Goal: Task Accomplishment & Management: Use online tool/utility

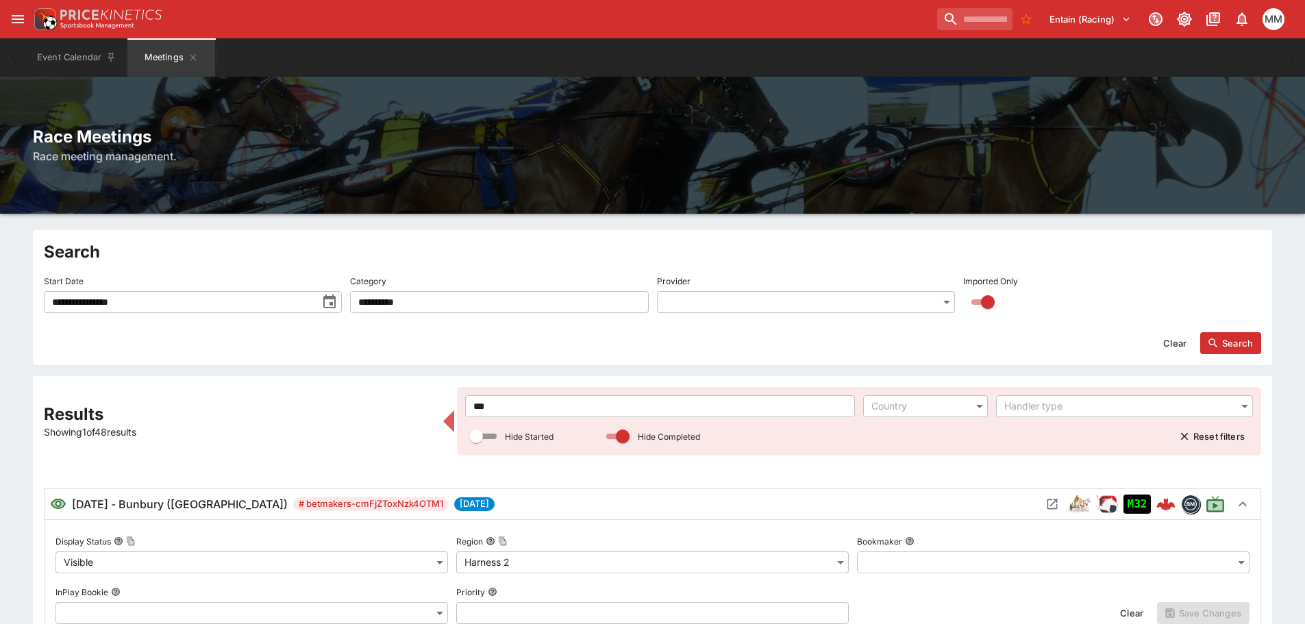
click at [1184, 353] on button "Clear" at bounding box center [1175, 343] width 40 height 22
type input "**********"
click at [1213, 343] on icon "button" at bounding box center [1213, 343] width 12 height 12
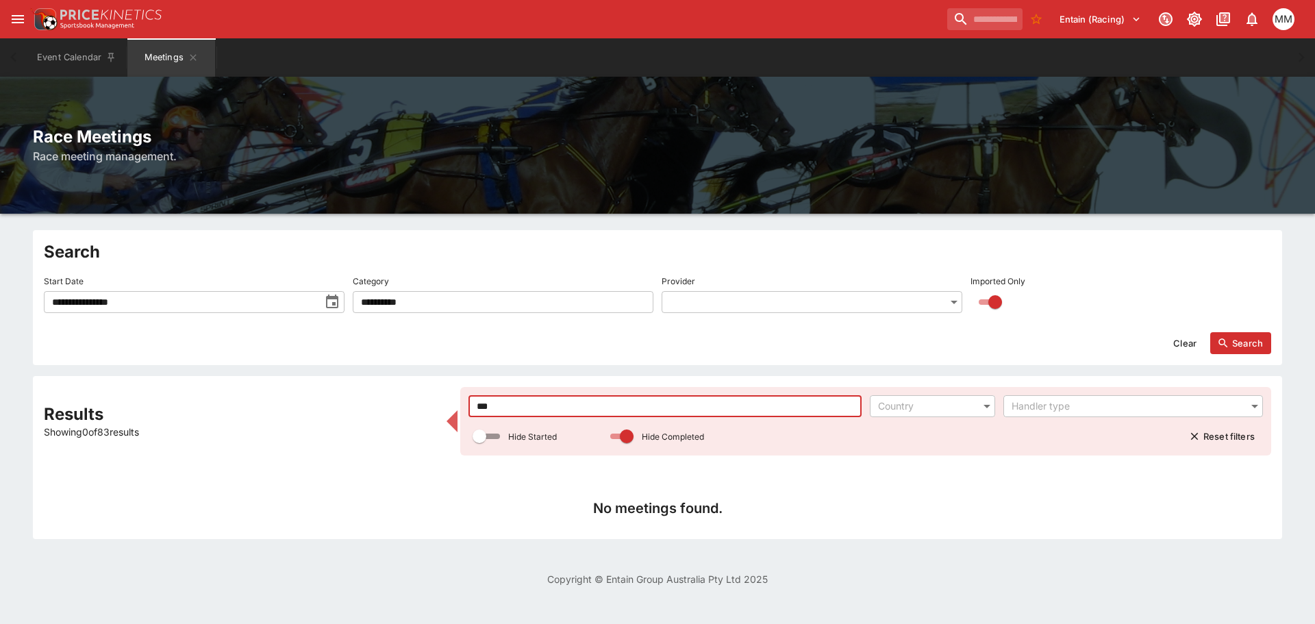
drag, startPoint x: 780, startPoint y: 412, endPoint x: 301, endPoint y: 505, distance: 488.4
click at [323, 482] on div "Results Showing 0 of 83 results *** ​ Country ​ Handler type ​ Hide Started Hid…" at bounding box center [658, 457] width 1228 height 141
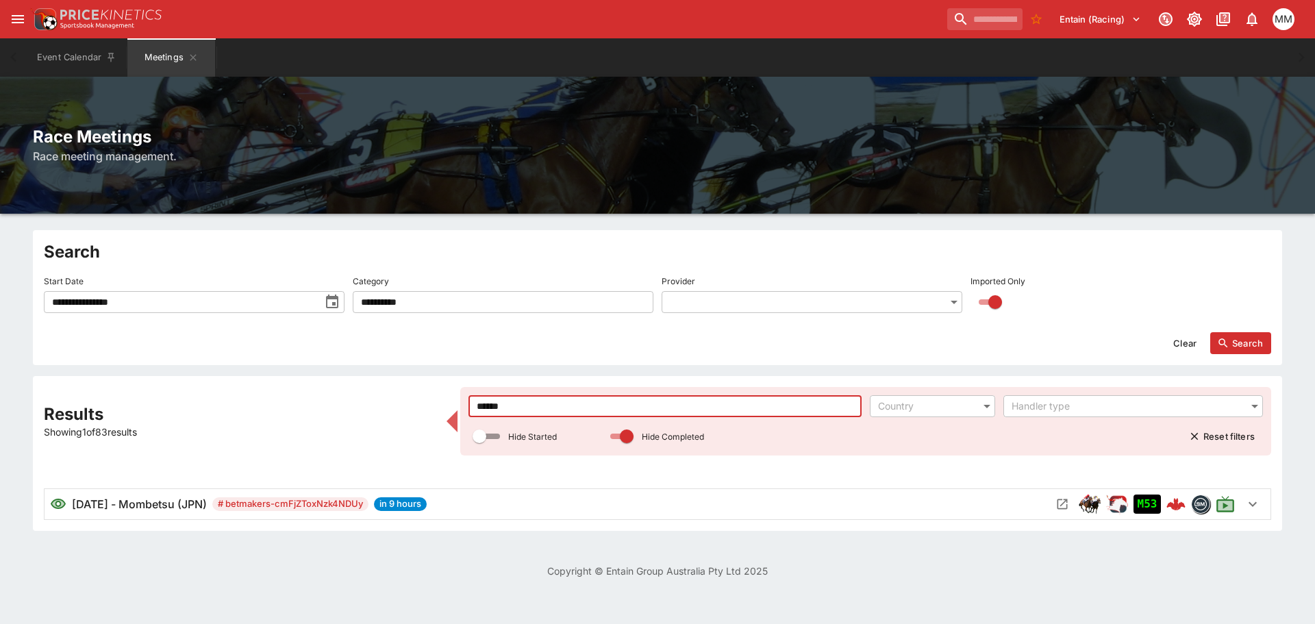
type input "******"
click at [338, 297] on icon "toggle date time picker" at bounding box center [332, 302] width 16 height 16
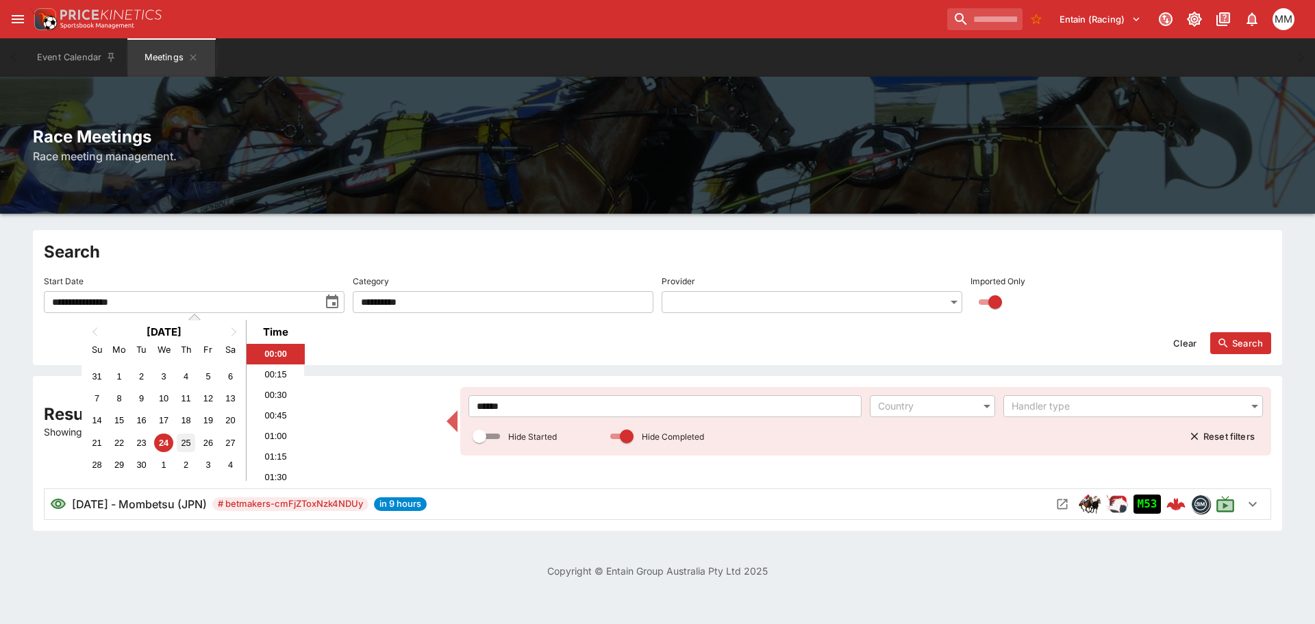
click at [189, 436] on div "25" at bounding box center [186, 443] width 18 height 18
type input "**********"
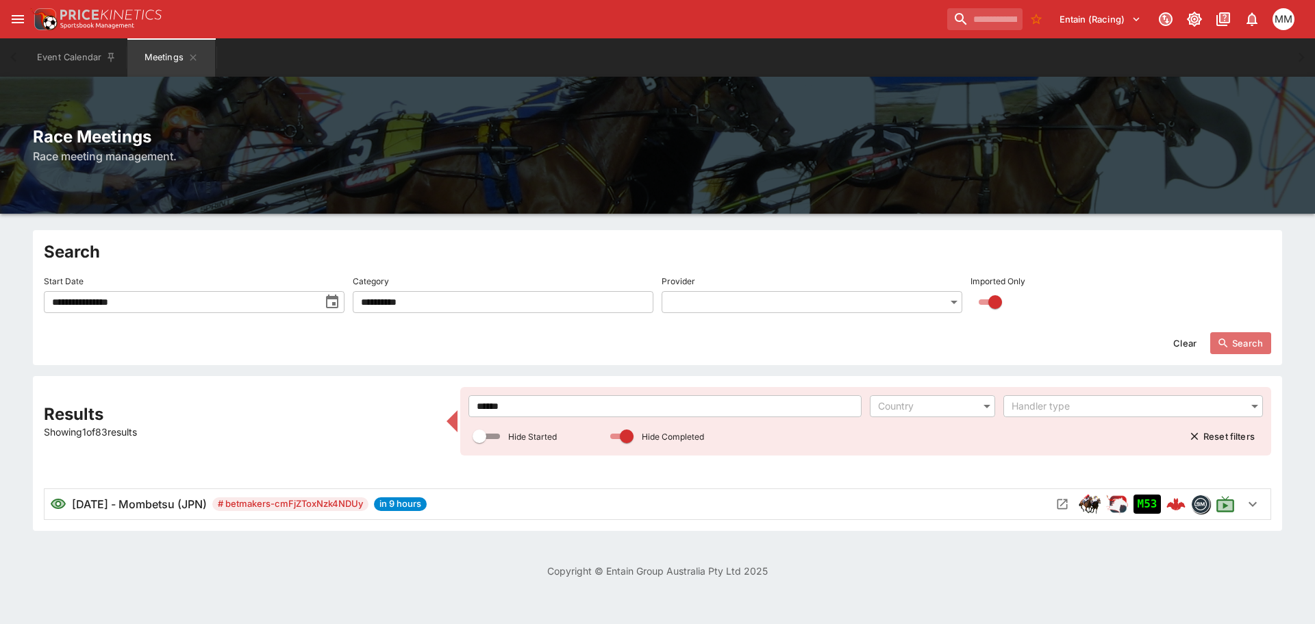
click at [1260, 347] on button "Search" at bounding box center [1241, 343] width 61 height 22
click at [1067, 501] on icon "Open Meeting" at bounding box center [1063, 504] width 10 height 10
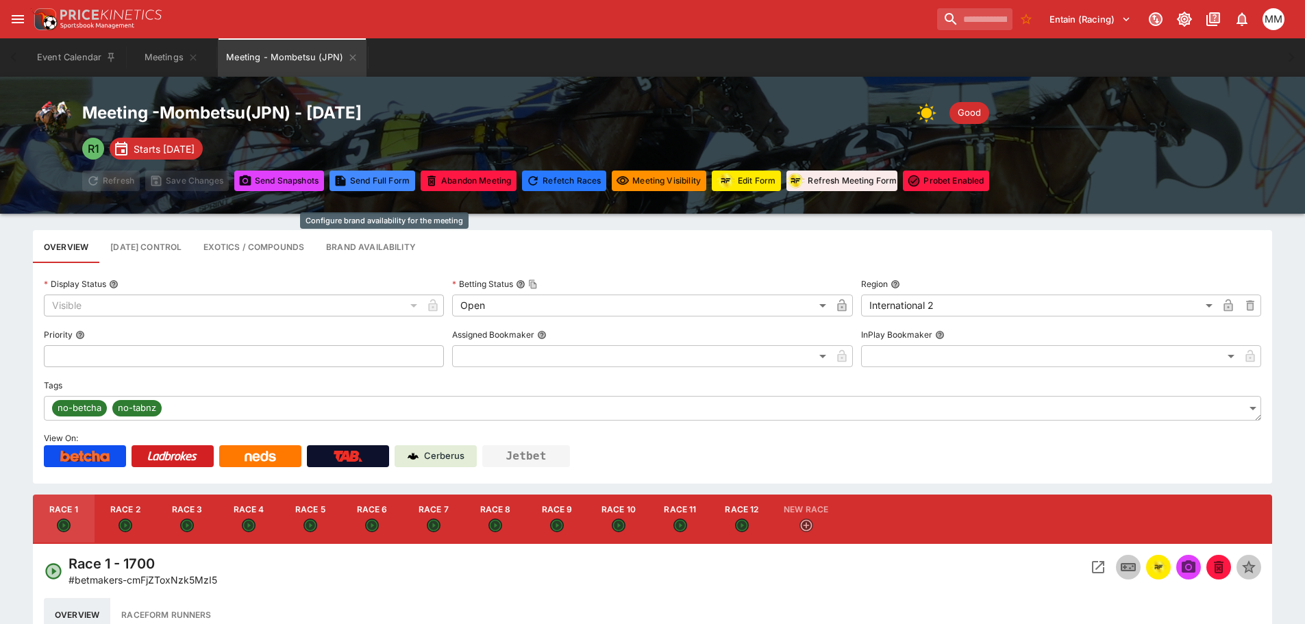
click at [383, 257] on button "Brand Availability" at bounding box center [371, 246] width 112 height 33
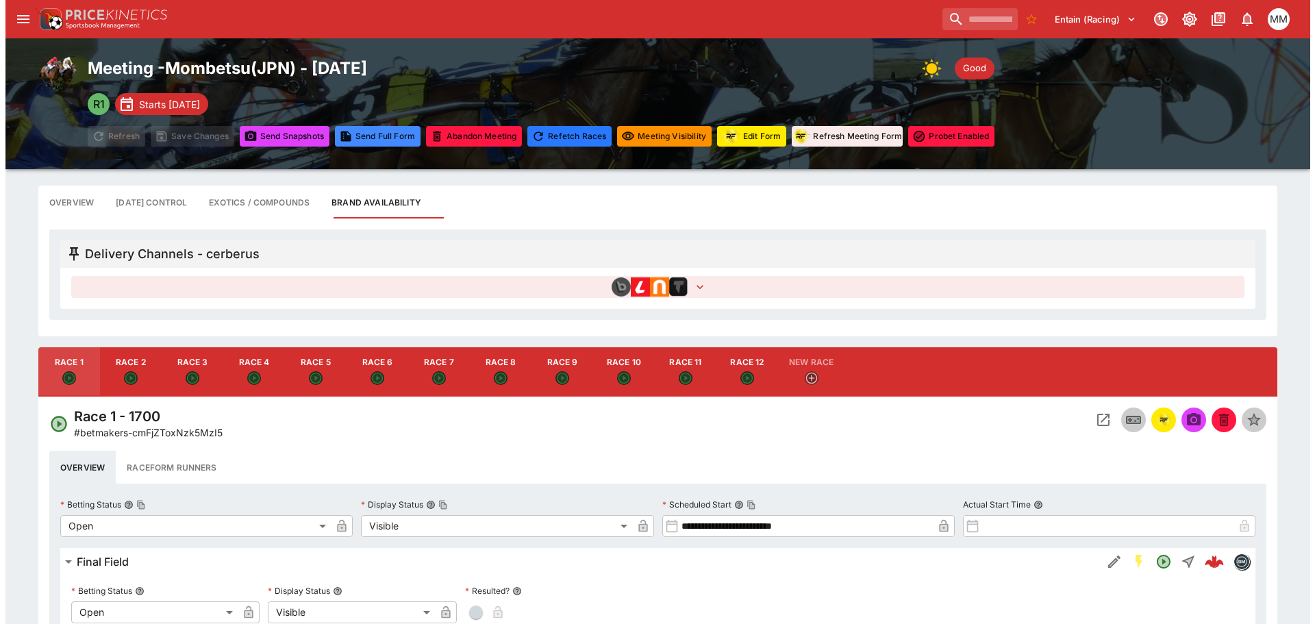
scroll to position [69, 0]
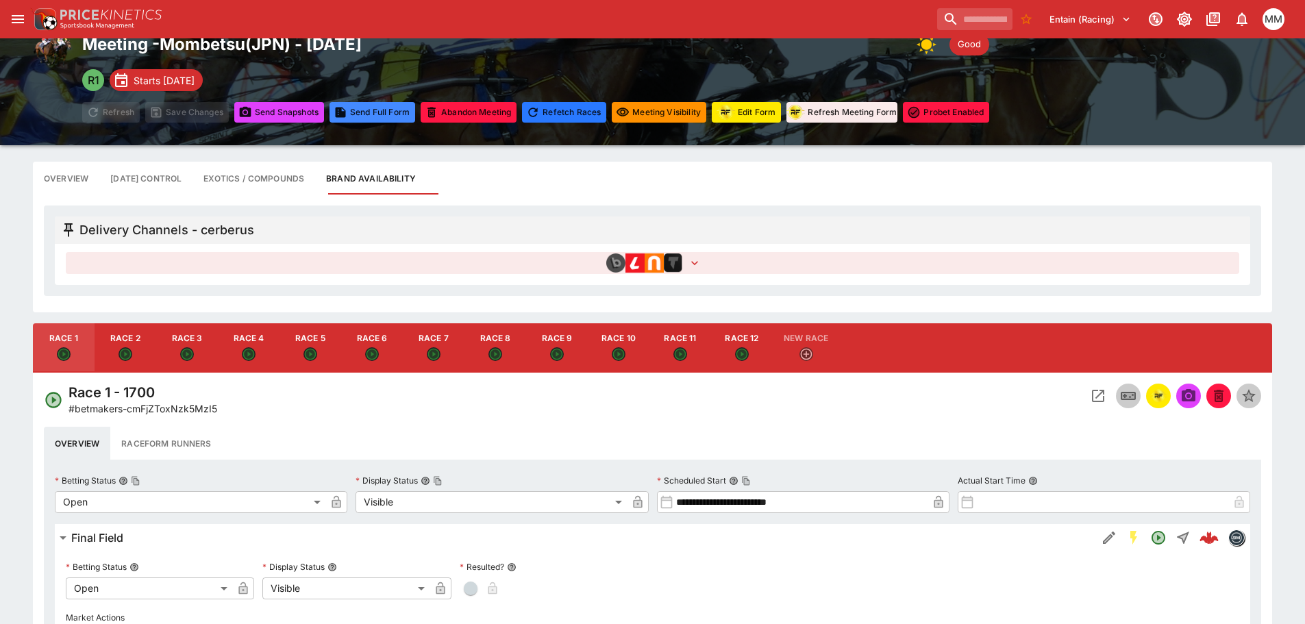
click at [525, 253] on button "button" at bounding box center [653, 263] width 1174 height 22
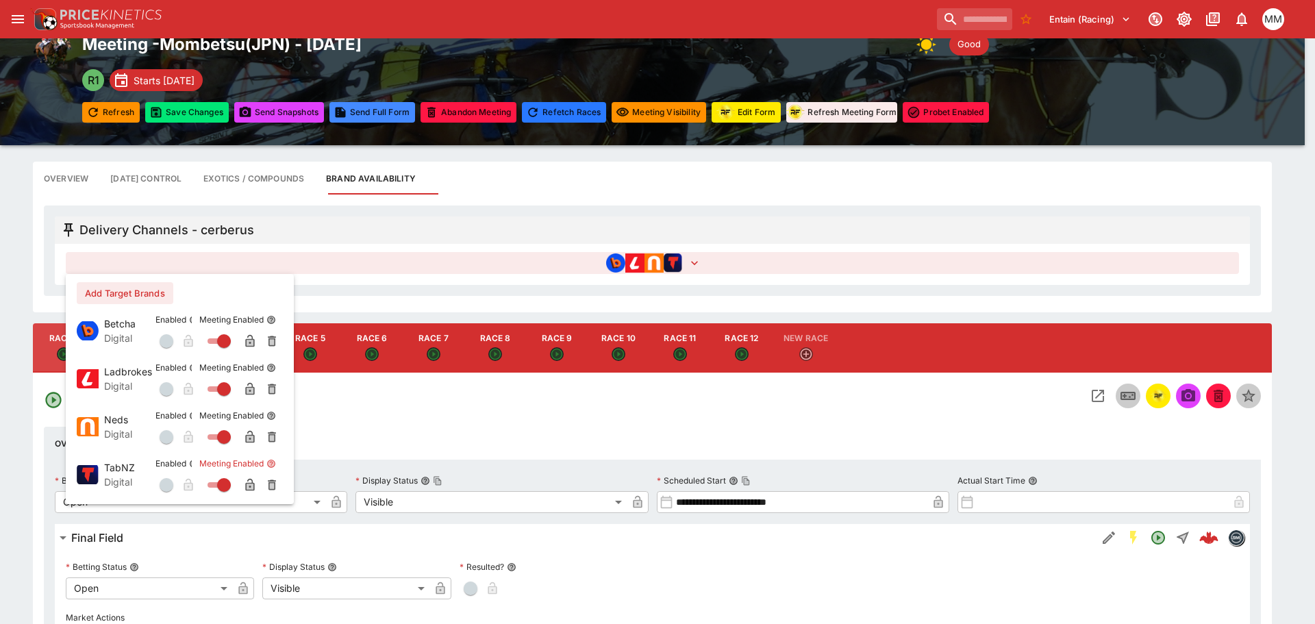
click at [249, 480] on icon "button" at bounding box center [249, 485] width 9 height 12
click at [248, 335] on icon "button" at bounding box center [250, 341] width 14 height 14
click at [203, 117] on div at bounding box center [657, 312] width 1315 height 624
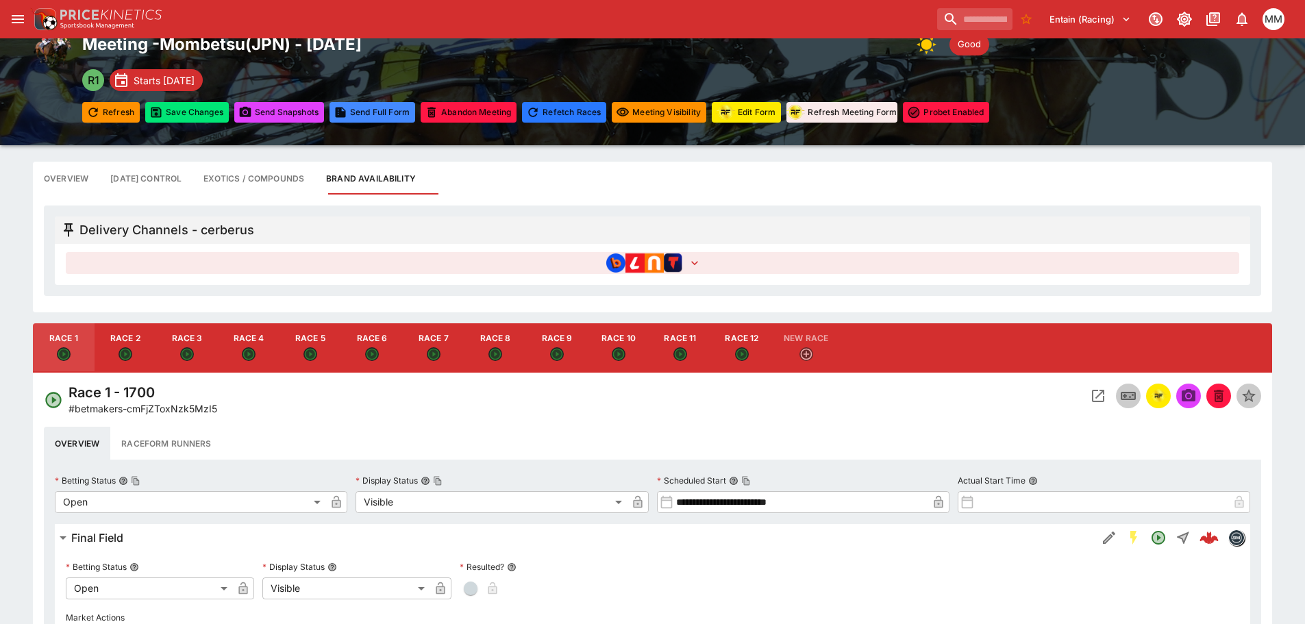
click at [197, 119] on button "Save Changes" at bounding box center [187, 112] width 84 height 21
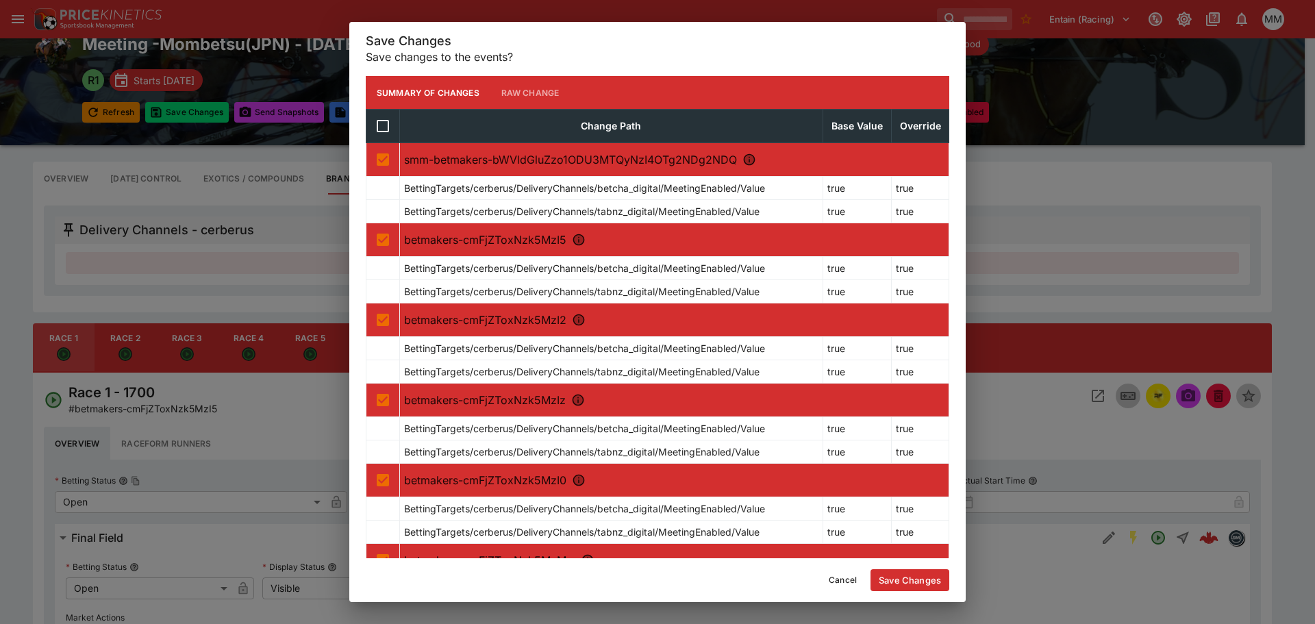
click at [913, 572] on button "Save Changes" at bounding box center [910, 580] width 79 height 22
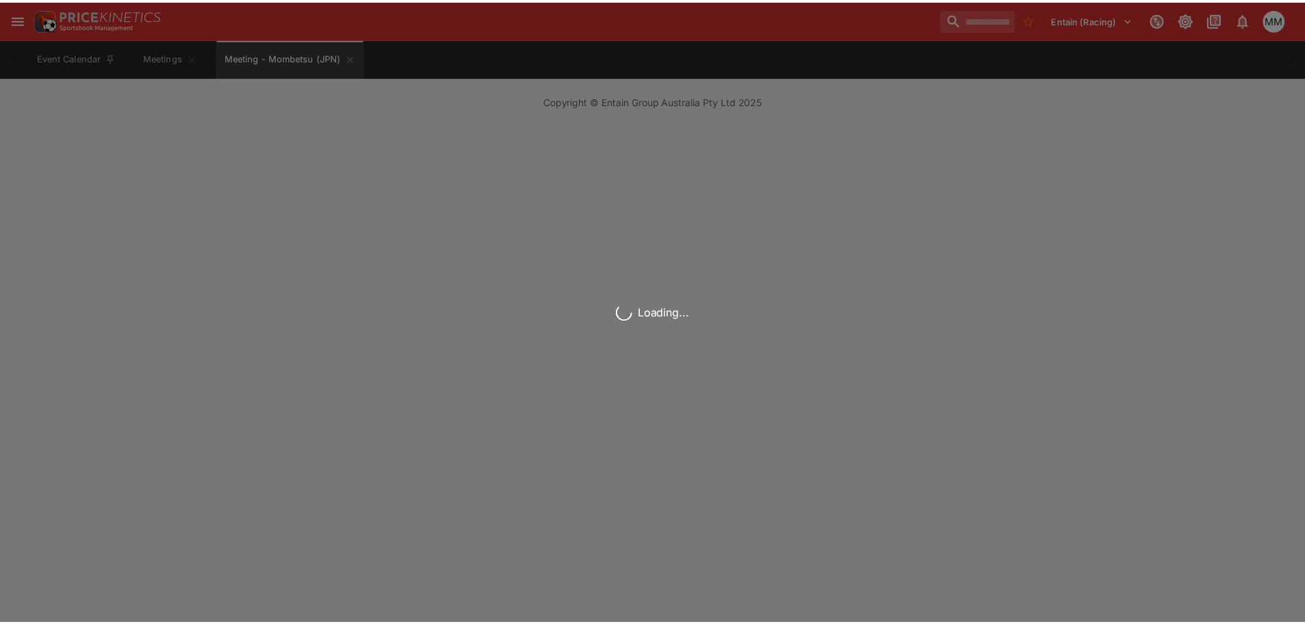
scroll to position [0, 0]
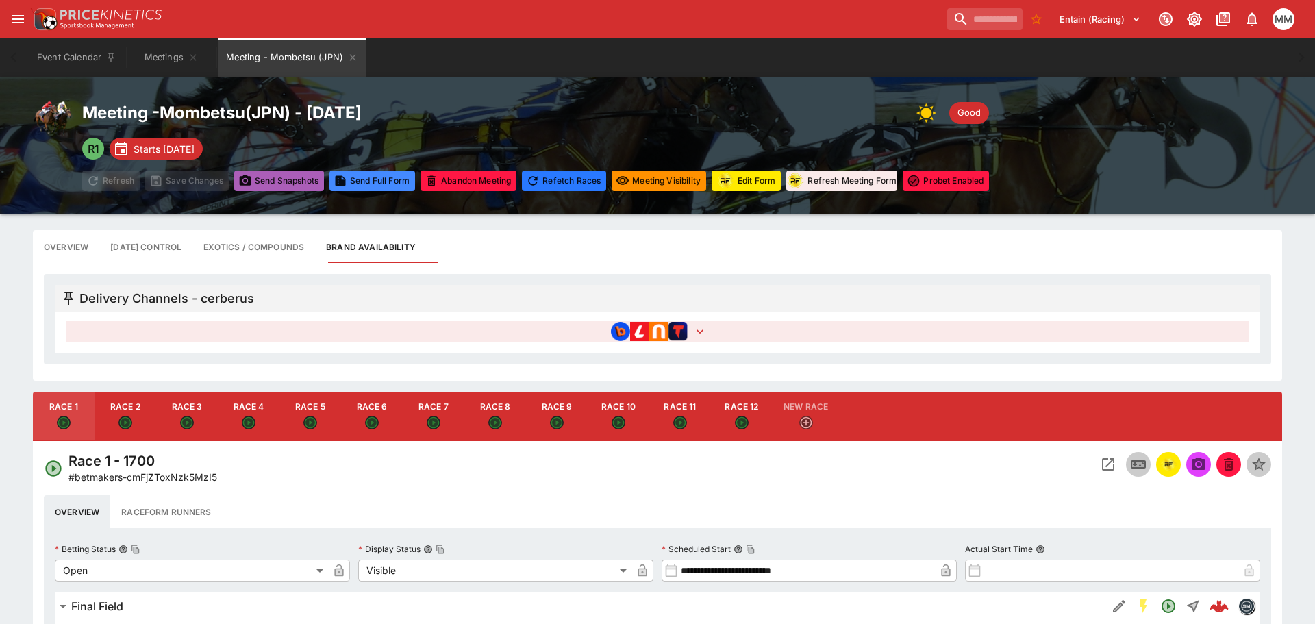
click at [299, 171] on button "Send Snapshot s" at bounding box center [279, 181] width 90 height 21
